Goal: Task Accomplishment & Management: Use online tool/utility

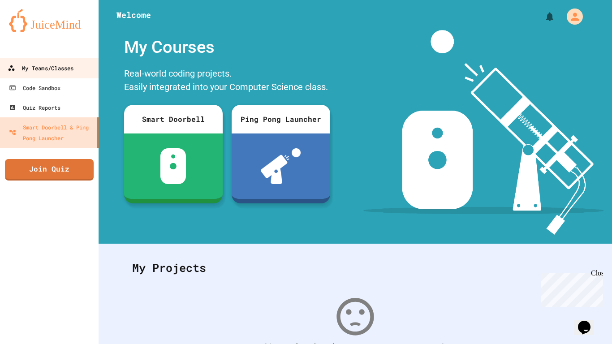
click at [61, 71] on div "My Teams/Classes" at bounding box center [41, 68] width 66 height 11
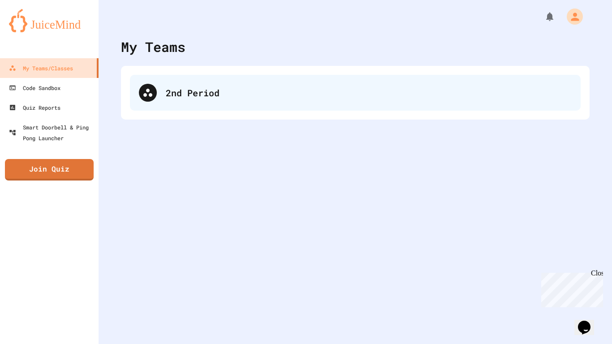
click at [202, 99] on div "2nd Period" at bounding box center [355, 93] width 451 height 36
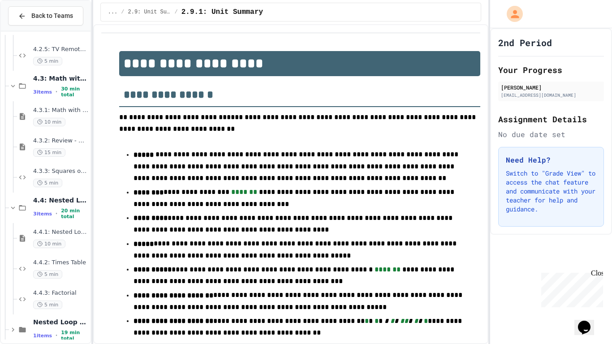
scroll to position [650, 0]
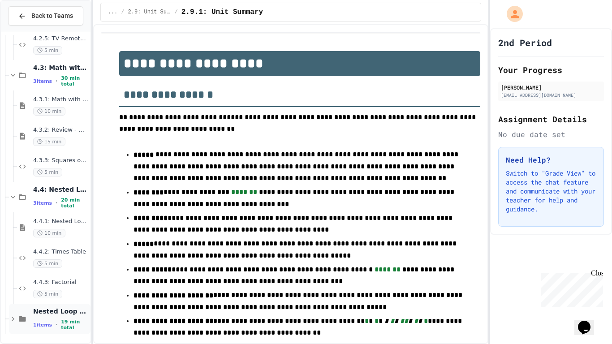
click at [52, 321] on div "1 items • 19 min total" at bounding box center [61, 325] width 56 height 12
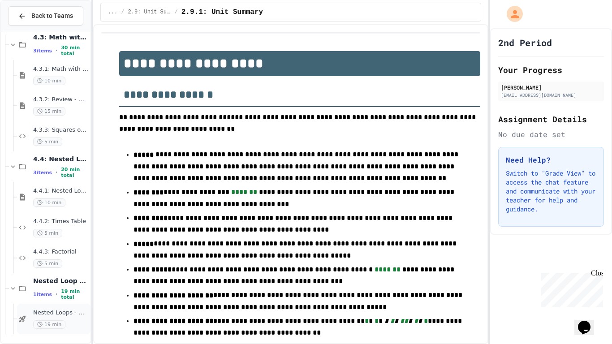
click at [59, 315] on span "Nested Loops - Quiz" at bounding box center [61, 313] width 56 height 8
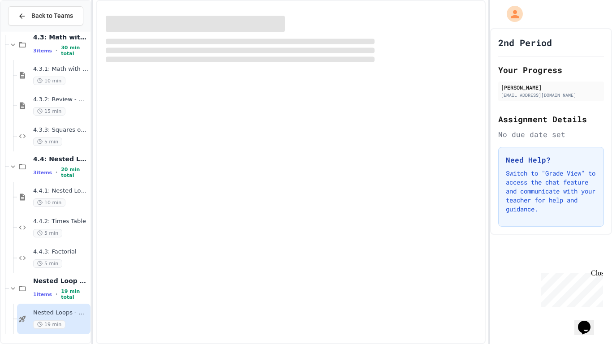
scroll to position [670, 0]
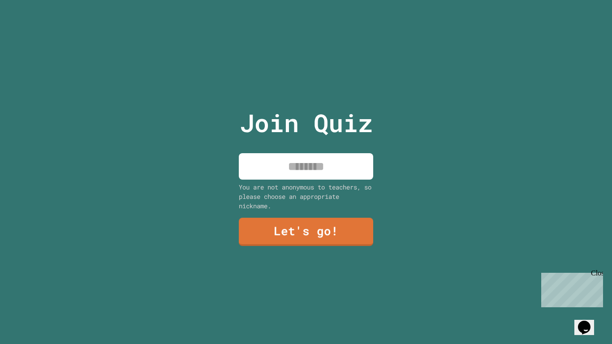
click at [315, 172] on input at bounding box center [306, 166] width 134 height 26
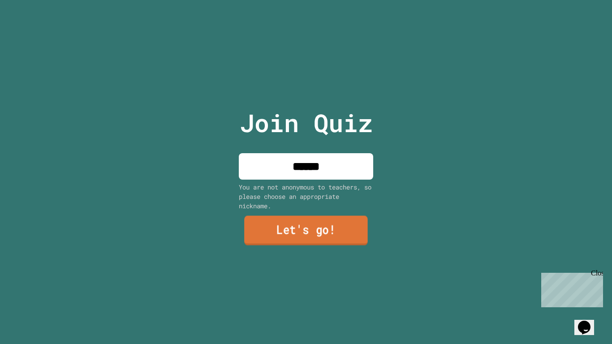
type input "******"
click at [333, 229] on link "Let's go!" at bounding box center [306, 230] width 124 height 30
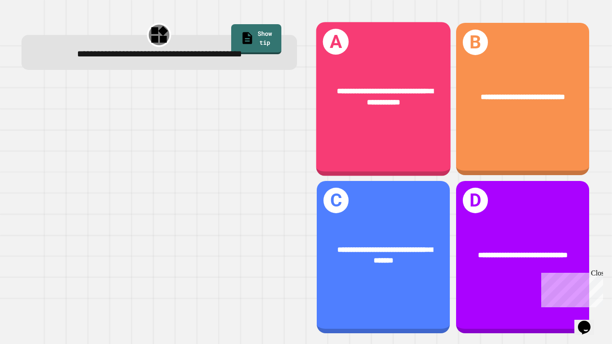
click at [348, 115] on div "**********" at bounding box center [383, 96] width 135 height 52
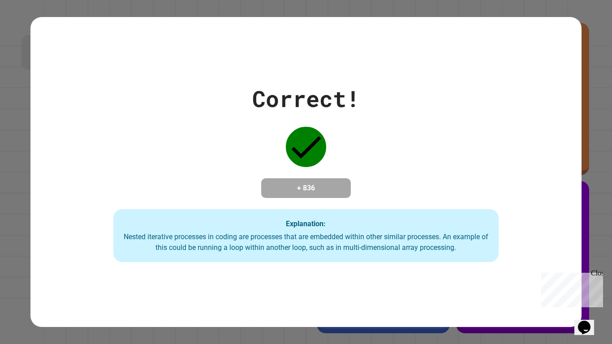
click at [368, 216] on div "Explanation: Nested iterative processes in coding are processes that are embedd…" at bounding box center [306, 235] width 386 height 53
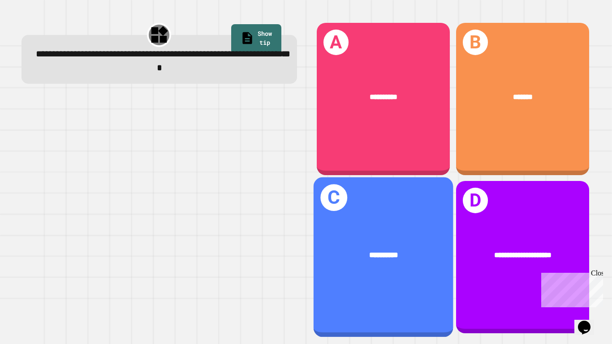
click at [368, 216] on div "**********" at bounding box center [383, 257] width 140 height 160
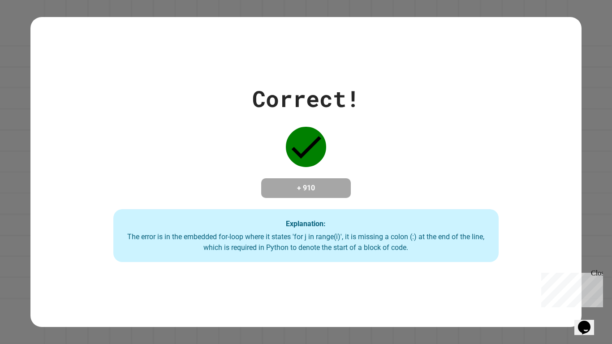
click at [401, 188] on div "Correct! + 910 Explanation: The error is in the embedded for-loop where it stat…" at bounding box center [305, 172] width 551 height 180
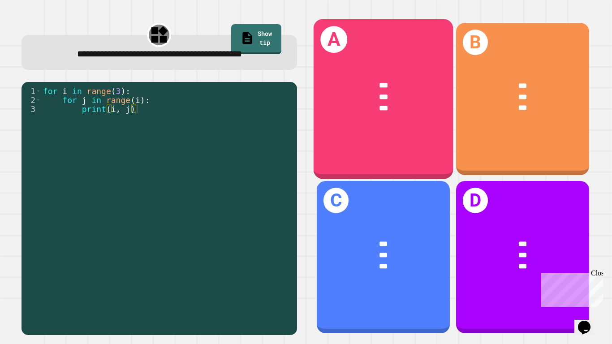
click at [402, 137] on div "A *** *** ***" at bounding box center [383, 99] width 140 height 160
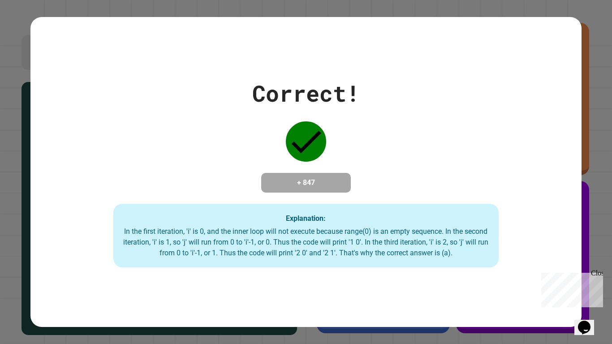
click at [394, 167] on div "Correct! + 847 Explanation: In the first iteration, 'i' is 0, and the inner loo…" at bounding box center [305, 172] width 551 height 191
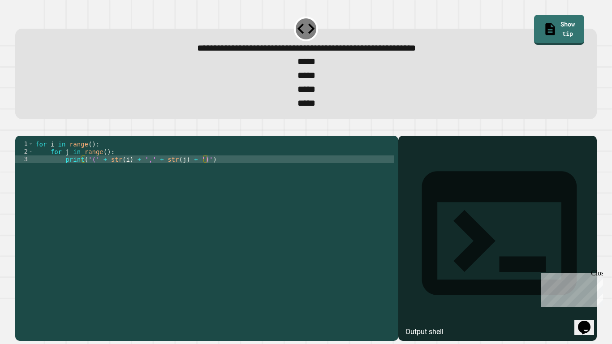
click at [87, 159] on div "for i in range ( ) : for j in range ( ) : print ( '(' + str ( i ) + ',' + str (…" at bounding box center [214, 235] width 360 height 190
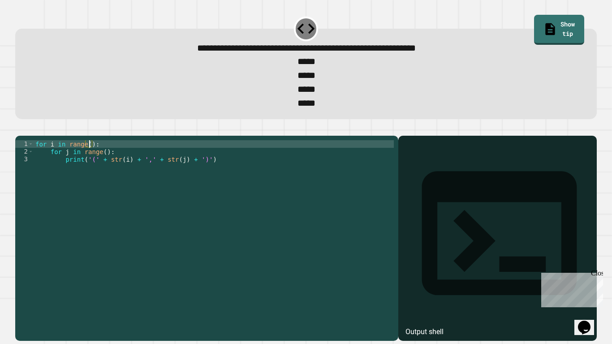
scroll to position [0, 8]
click at [104, 168] on div "for i in range ( 4 ) : for j in range ( ) : print ( '(' + str ( i ) + ',' + str…" at bounding box center [214, 235] width 360 height 190
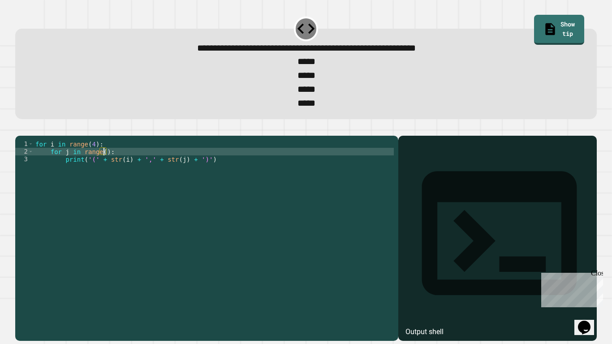
scroll to position [0, 9]
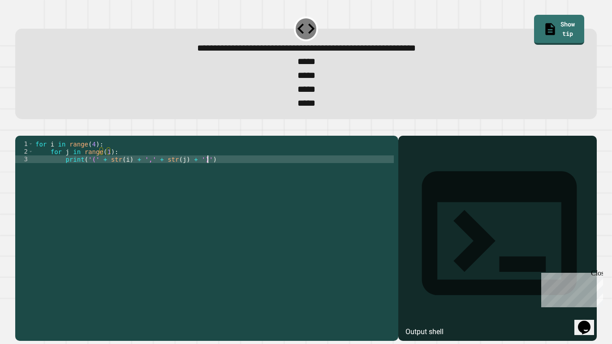
click at [220, 213] on div "for i in range ( 4 ) : for j in range ( 1 ) : print ( '(' + str ( i ) + ',' + s…" at bounding box center [214, 235] width 360 height 190
type textarea "**********"
click at [20, 129] on icon "button" at bounding box center [20, 129] width 0 height 0
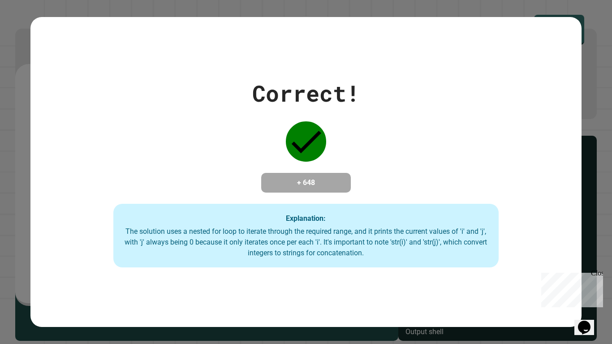
click at [600, 271] on div "Close" at bounding box center [596, 274] width 11 height 11
click at [576, 158] on div "Correct! + 648 Explanation: The solution uses a nested for loop to iterate thro…" at bounding box center [305, 172] width 551 height 191
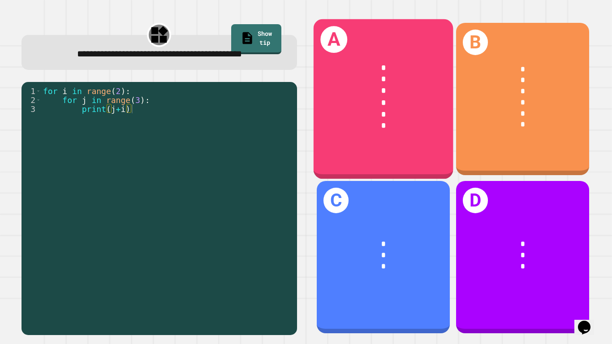
click at [387, 125] on div "*" at bounding box center [383, 126] width 108 height 12
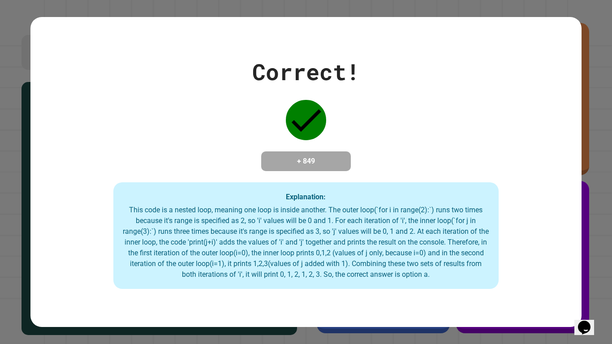
click at [365, 177] on div "Correct! + 849 Explanation: This code is a nested loop, meaning one loop is ins…" at bounding box center [305, 172] width 551 height 234
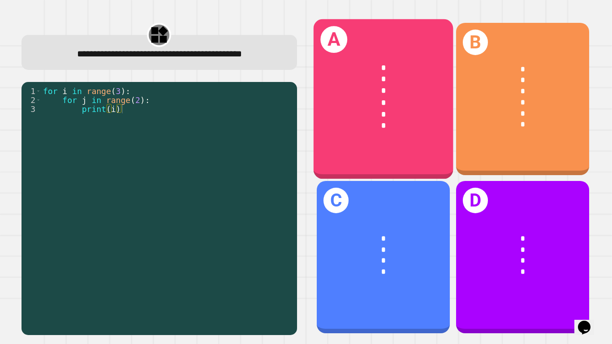
click at [387, 126] on div "*" at bounding box center [383, 126] width 108 height 12
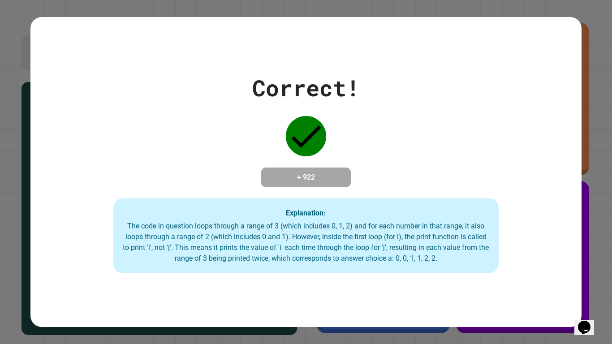
click at [344, 157] on div "Correct! + 922 Explanation: The code in question loops through a range of 3 (wh…" at bounding box center [305, 172] width 551 height 202
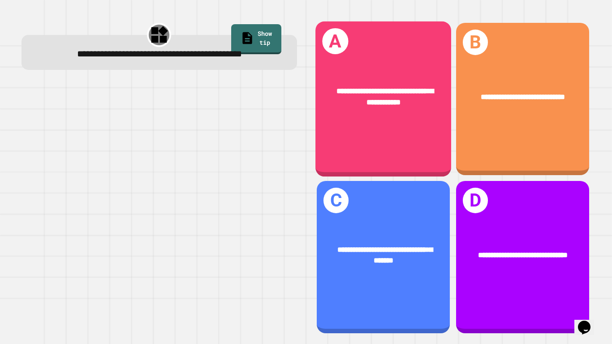
click at [329, 113] on div "**********" at bounding box center [383, 96] width 136 height 53
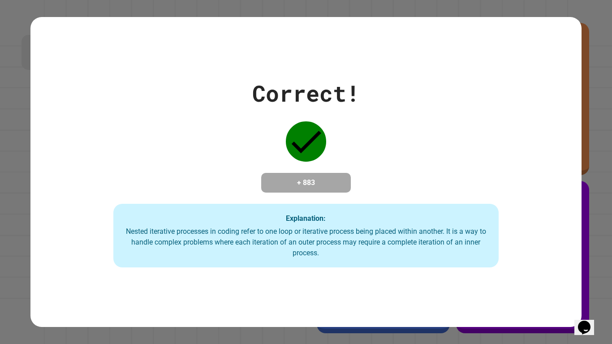
click at [262, 158] on div "Correct! + 883 Explanation: Nested iterative processes in coding refer to one l…" at bounding box center [305, 172] width 551 height 191
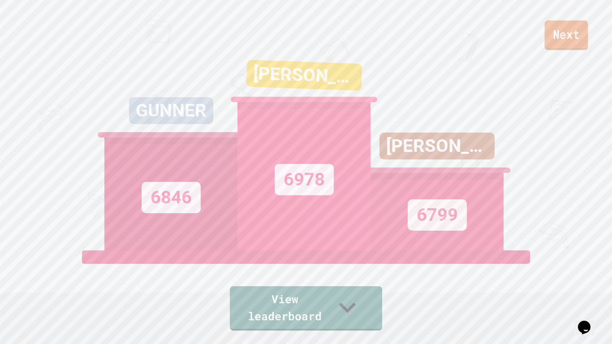
click at [581, 35] on link "Next" at bounding box center [566, 36] width 43 height 30
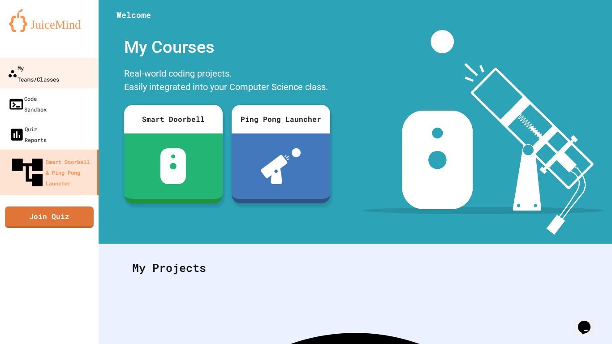
click at [52, 75] on link "My Teams/Classes" at bounding box center [50, 73] width 102 height 31
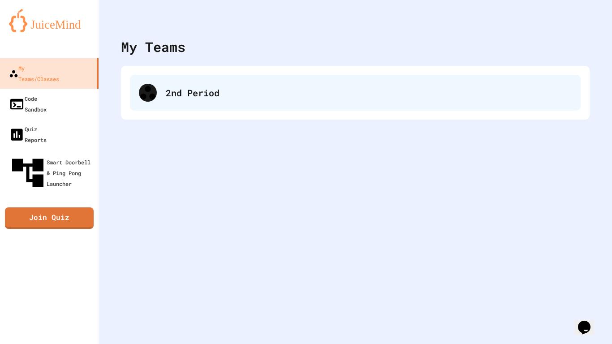
click at [231, 107] on div "2nd Period" at bounding box center [355, 93] width 451 height 36
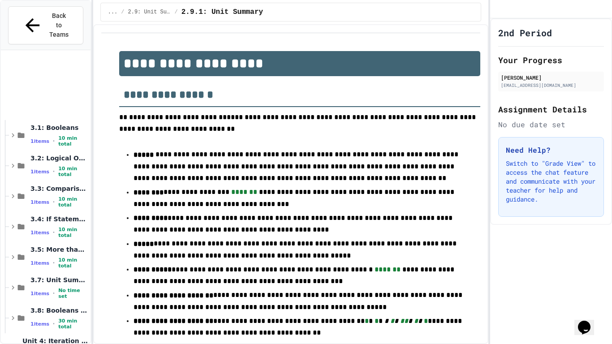
scroll to position [711, 0]
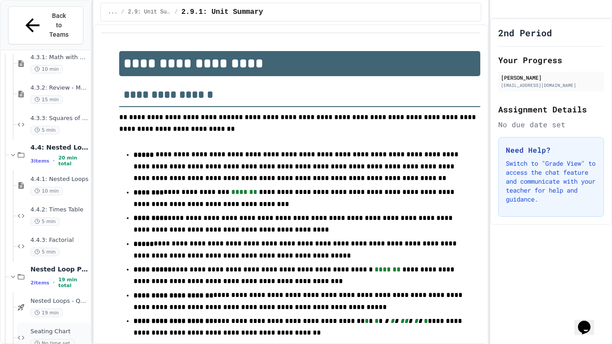
click at [57, 339] on span "No time set" at bounding box center [52, 343] width 44 height 9
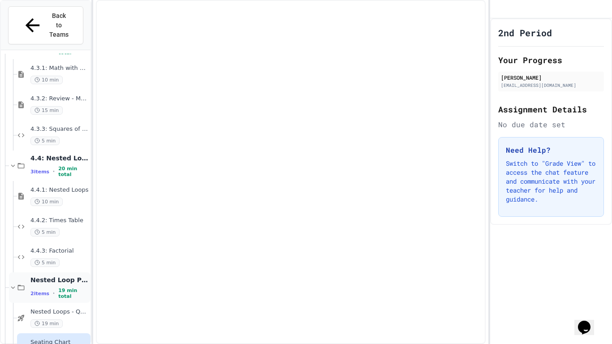
scroll to position [711, 0]
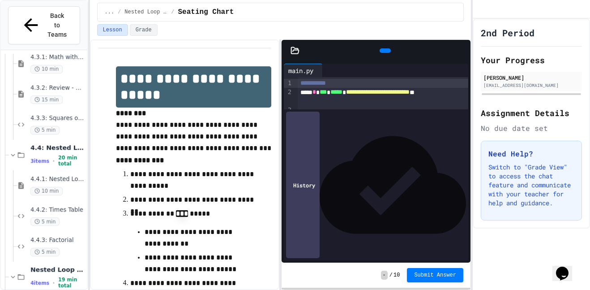
click at [462, 51] on icon at bounding box center [462, 51] width 0 height 0
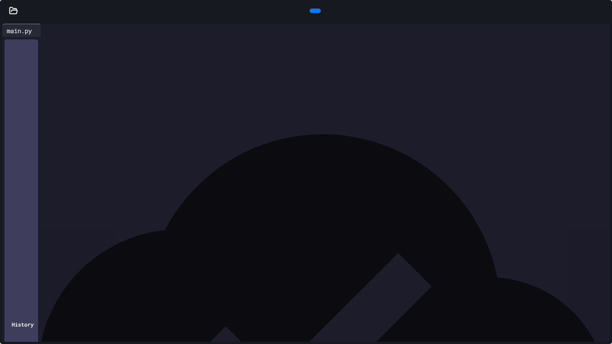
click at [167, 71] on div at bounding box center [313, 70] width 594 height 9
click at [166, 67] on div at bounding box center [313, 70] width 594 height 9
click at [161, 63] on div at bounding box center [313, 61] width 594 height 9
click at [314, 11] on icon at bounding box center [314, 11] width 0 height 0
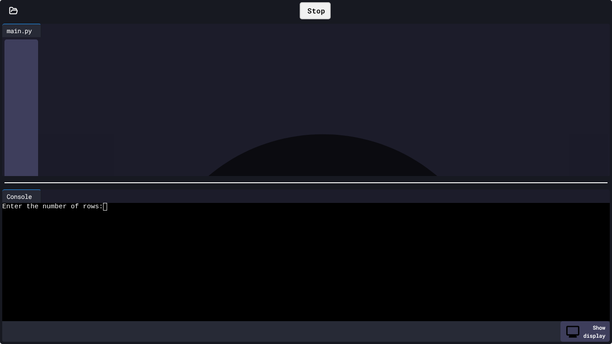
click at [108, 210] on textarea "Terminal input" at bounding box center [109, 207] width 4 height 8
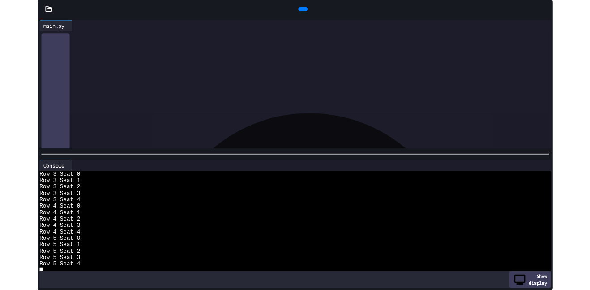
scroll to position [0, 0]
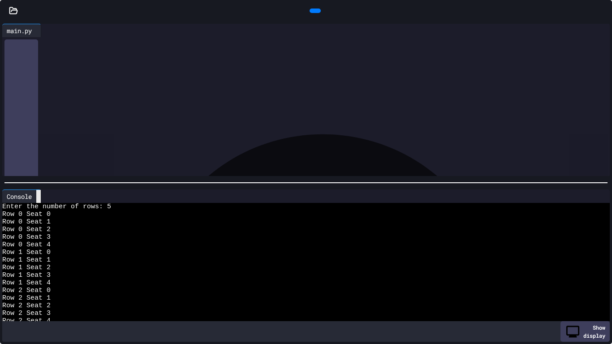
click at [39, 197] on icon at bounding box center [39, 197] width 0 height 0
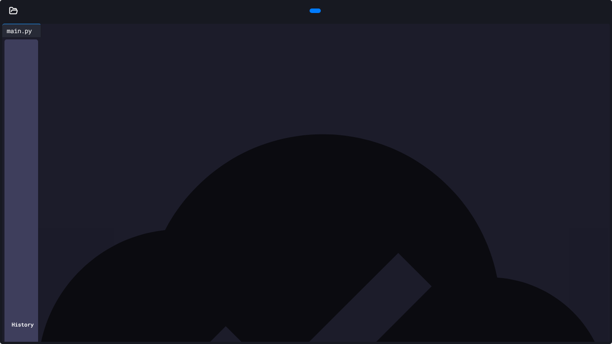
click at [603, 11] on icon at bounding box center [603, 11] width 0 height 0
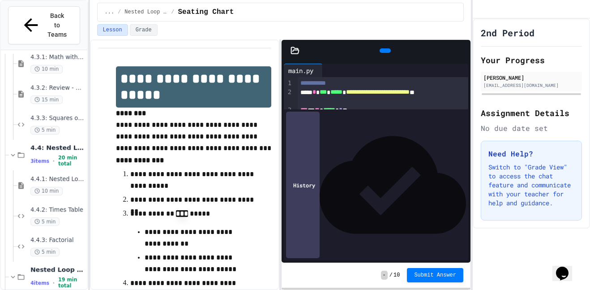
click at [388, 53] on icon at bounding box center [390, 56] width 5 height 6
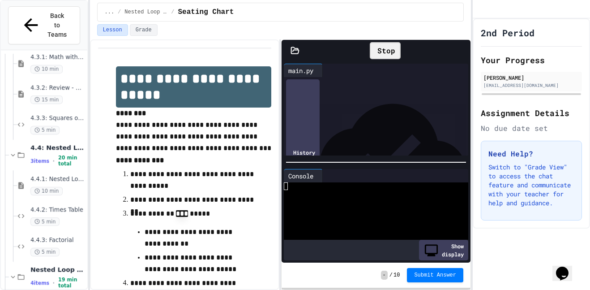
click at [379, 52] on div "Stop" at bounding box center [385, 50] width 31 height 17
click at [434, 277] on span "Submit Answer" at bounding box center [435, 274] width 42 height 7
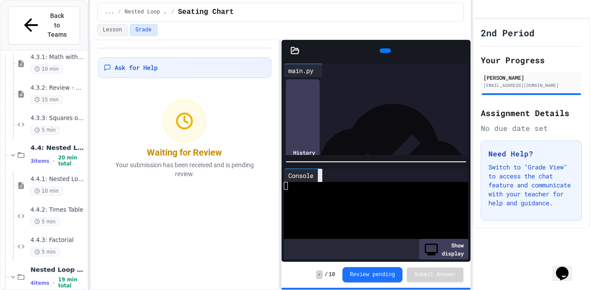
click at [323, 178] on div at bounding box center [320, 175] width 4 height 13
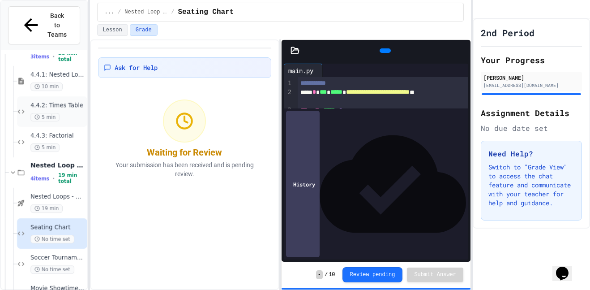
scroll to position [826, 0]
